Goal: Check status: Check status

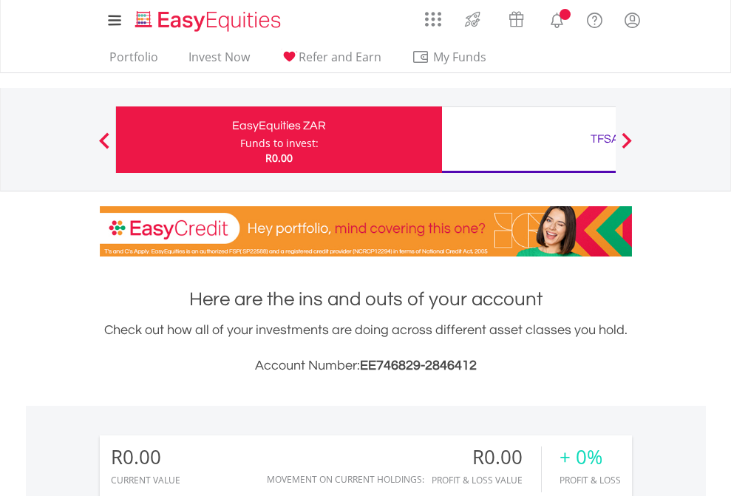
scroll to position [142, 232]
click at [240, 140] on div "Funds to invest:" at bounding box center [279, 143] width 78 height 15
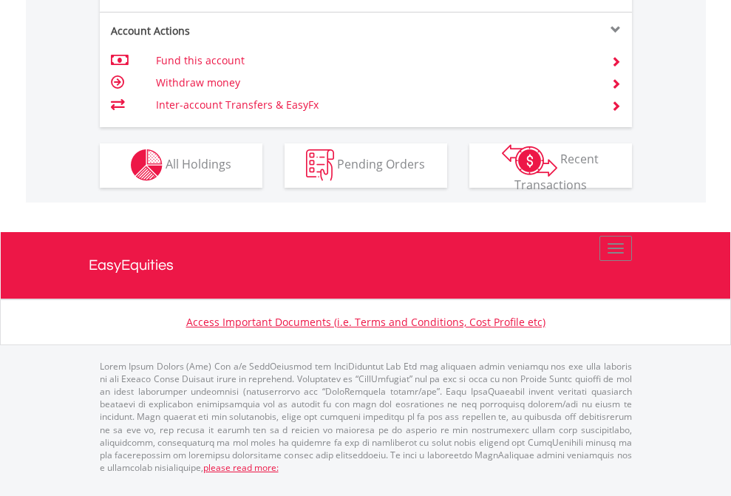
scroll to position [1260, 0]
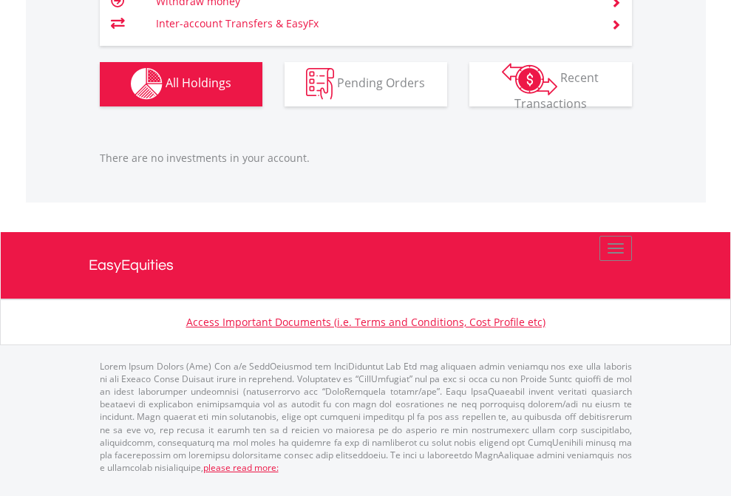
scroll to position [142, 232]
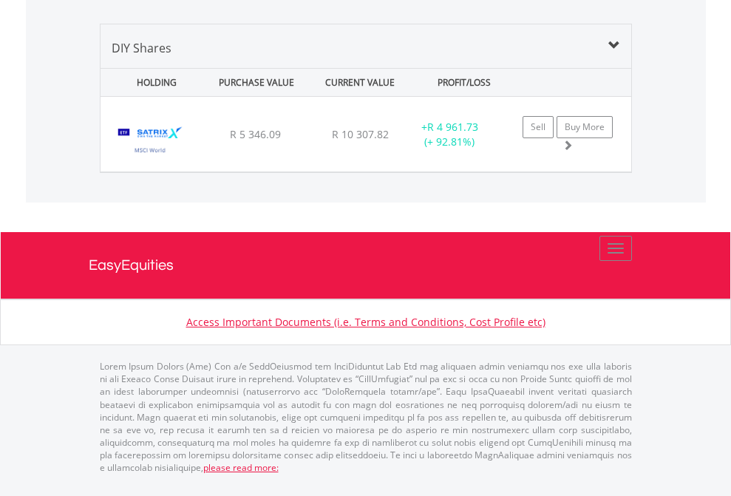
scroll to position [1428, 0]
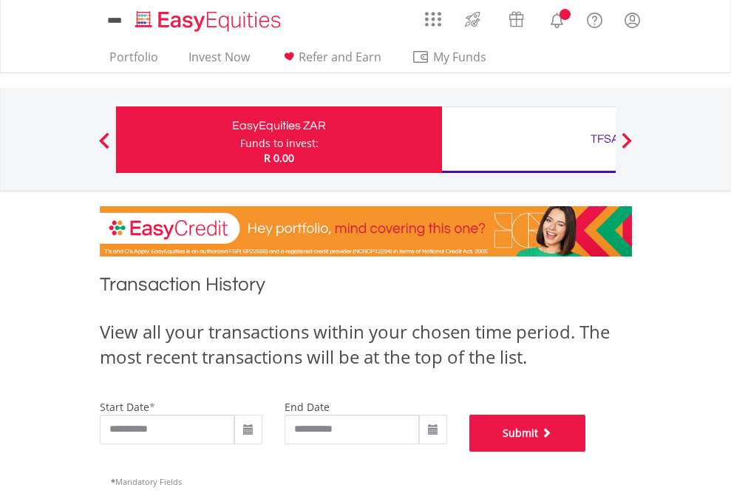
click at [586, 452] on button "Submit" at bounding box center [527, 433] width 117 height 37
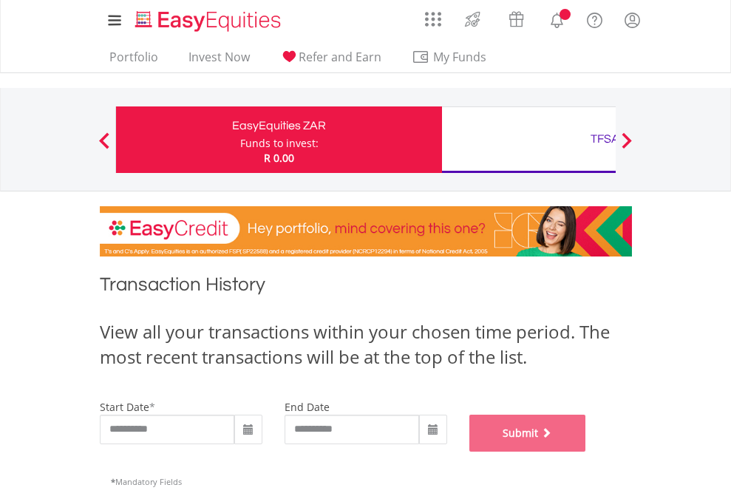
scroll to position [599, 0]
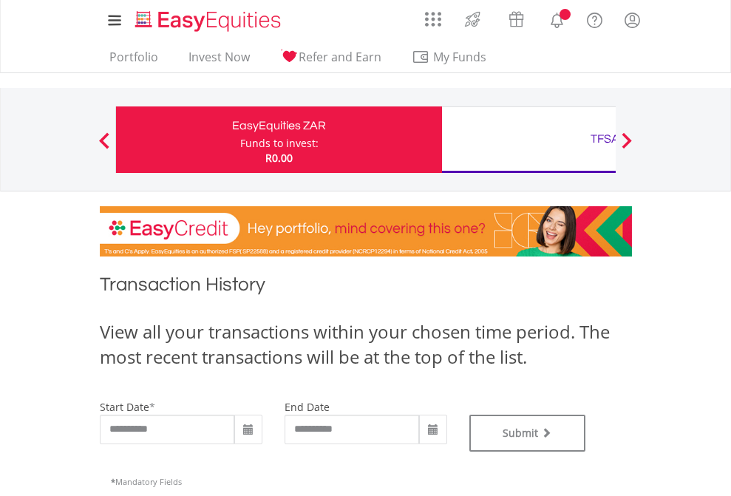
click at [528, 140] on div "TFSA" at bounding box center [605, 139] width 308 height 21
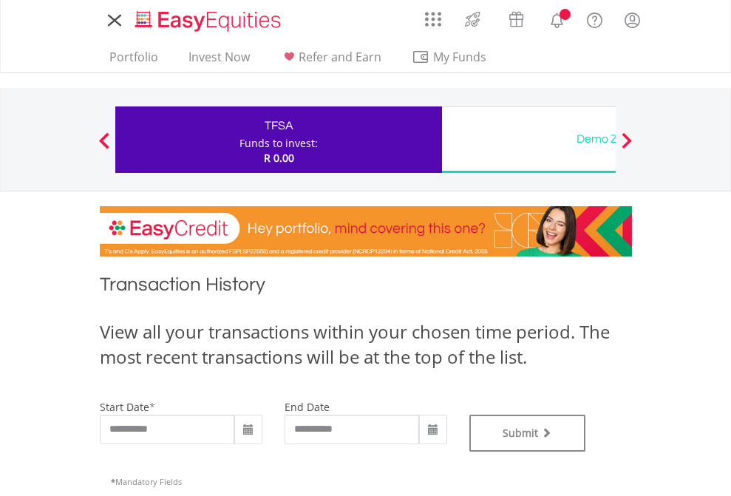
type input "**********"
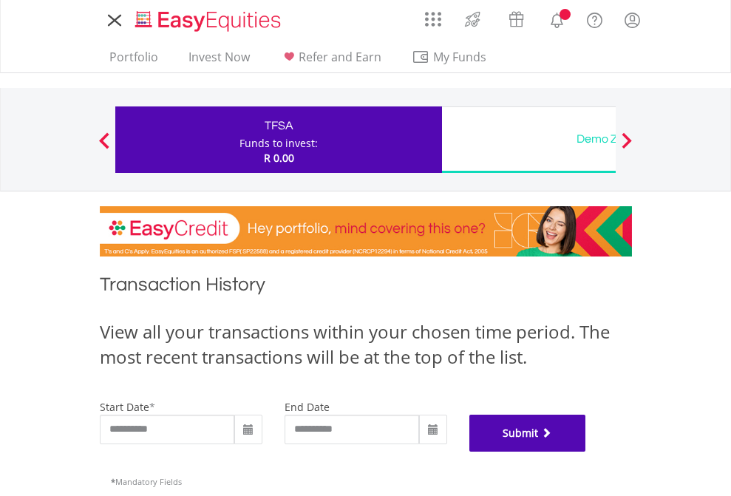
click at [586, 452] on button "Submit" at bounding box center [527, 433] width 117 height 37
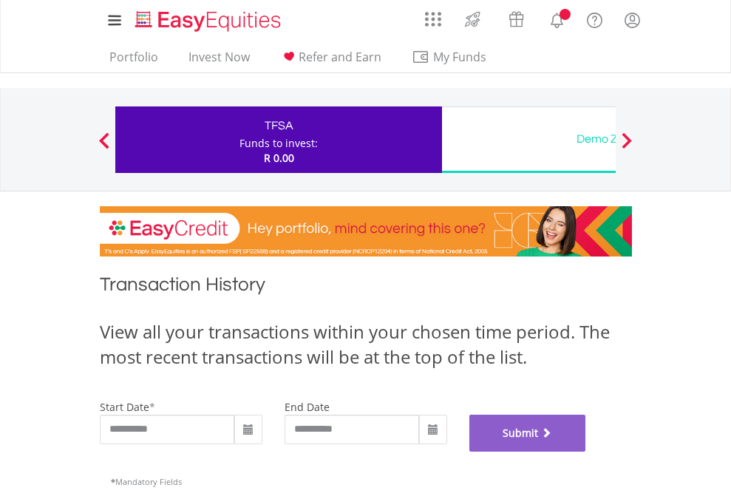
scroll to position [599, 0]
